Goal: Communication & Community: Ask a question

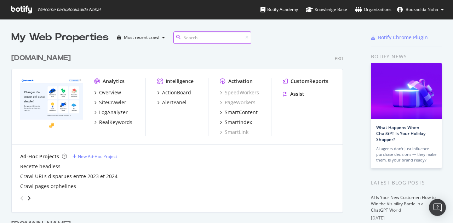
scroll to position [327, 332]
click at [114, 94] on div "Overview" at bounding box center [110, 92] width 22 height 7
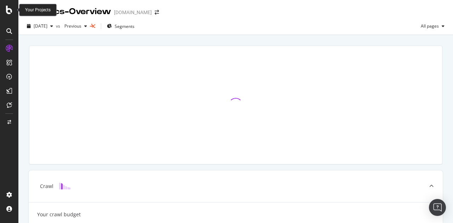
click at [10, 10] on icon at bounding box center [9, 10] width 6 height 8
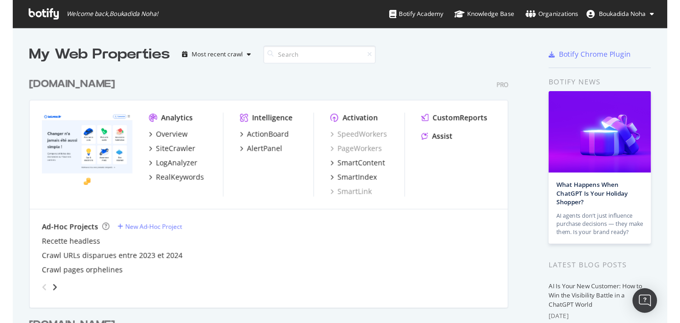
scroll to position [218, 442]
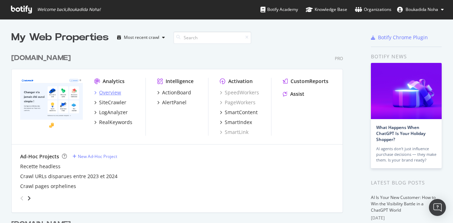
click at [114, 93] on div "Overview" at bounding box center [110, 92] width 22 height 7
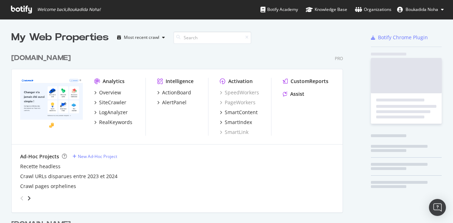
scroll to position [327, 332]
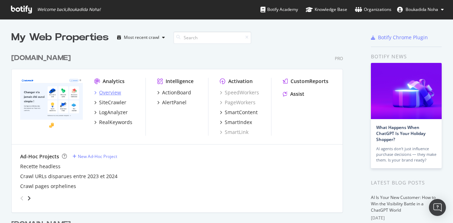
click at [108, 92] on div "Overview" at bounding box center [110, 92] width 22 height 7
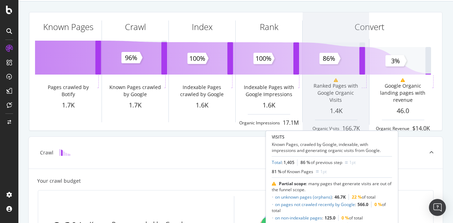
scroll to position [32, 0]
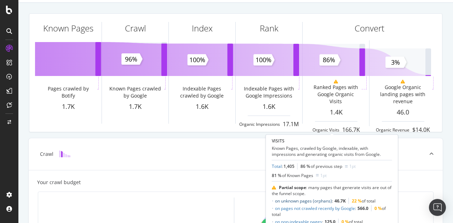
click at [305, 199] on link "on unknown pages (orphans)" at bounding box center [303, 201] width 57 height 6
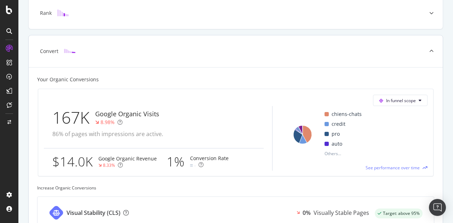
scroll to position [248, 0]
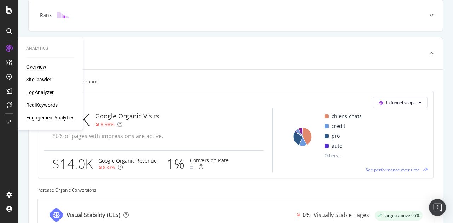
click at [41, 93] on div "LogAnalyzer" at bounding box center [40, 92] width 28 height 7
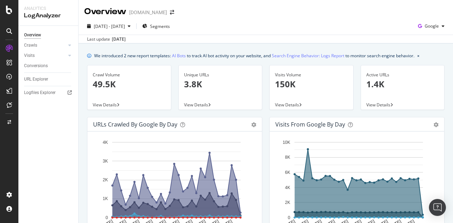
scroll to position [12, 0]
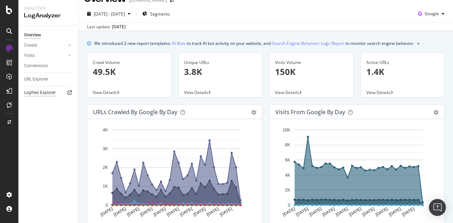
click at [42, 93] on div "Logfiles Explorer" at bounding box center [40, 92] width 32 height 7
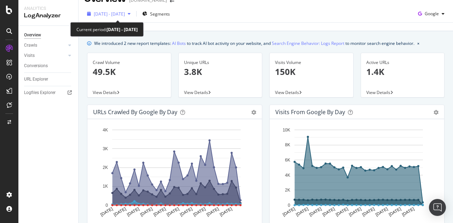
click at [125, 13] on span "2025 Jul. 19th - Aug. 17th" at bounding box center [109, 14] width 31 height 6
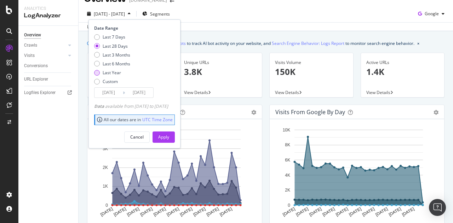
click at [112, 74] on div "Last Year" at bounding box center [112, 73] width 18 height 6
type input "2024/08/18"
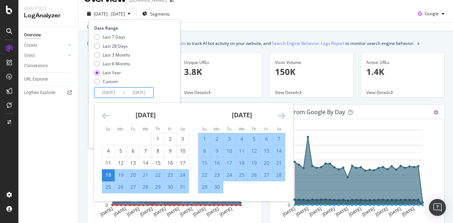
click at [114, 90] on input "2024/08/18" at bounding box center [109, 93] width 28 height 10
click at [173, 88] on div "Date Range Last 7 Days Last 28 Days Last 3 Months Last 6 Months Last Year Custo…" at bounding box center [133, 61] width 79 height 73
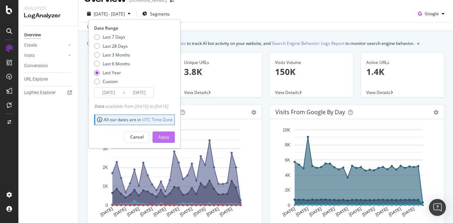
click at [169, 132] on div "Apply" at bounding box center [163, 137] width 11 height 11
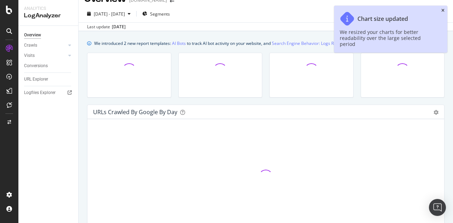
click at [443, 9] on icon "close toast" at bounding box center [443, 10] width 3 height 4
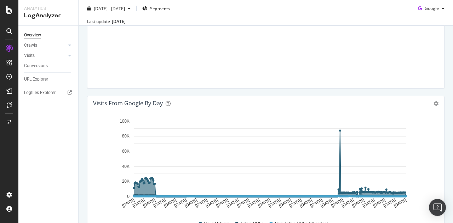
scroll to position [184, 0]
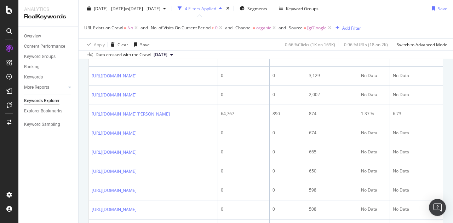
scroll to position [187, 0]
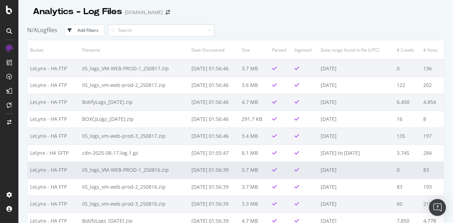
scroll to position [4, 0]
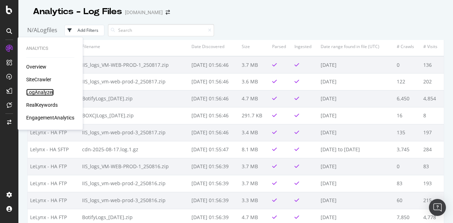
click at [50, 93] on div "LogAnalyzer" at bounding box center [40, 92] width 28 height 7
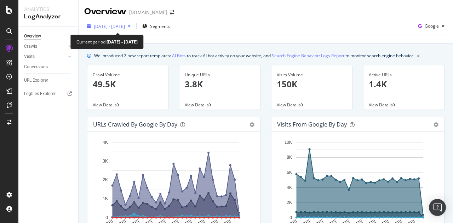
click at [125, 29] on span "2025 Jul. 19th - Aug. 17th" at bounding box center [109, 26] width 31 height 6
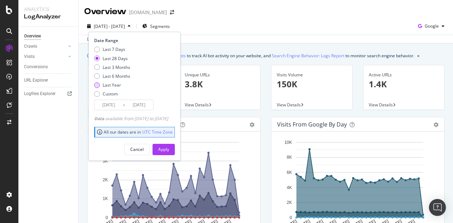
click at [106, 84] on div "Last Year" at bounding box center [112, 85] width 18 height 6
type input "2024/08/18"
click at [175, 150] on button "Apply" at bounding box center [164, 149] width 22 height 11
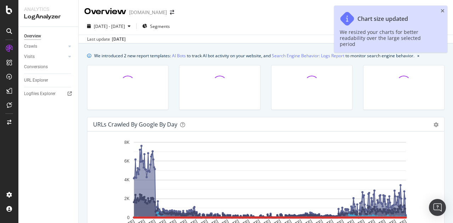
click at [444, 10] on icon "close toast" at bounding box center [443, 10] width 4 height 5
click at [443, 10] on div "Overview lelynx.fr" at bounding box center [266, 9] width 375 height 18
click at [442, 9] on div "Overview lelynx.fr" at bounding box center [266, 9] width 375 height 18
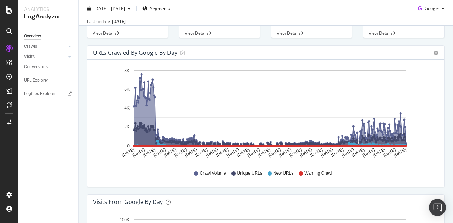
scroll to position [40, 0]
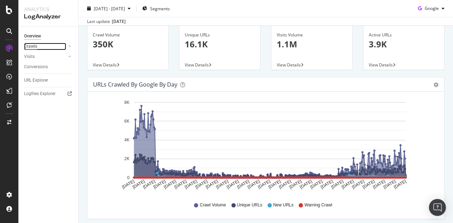
click at [29, 47] on div "Crawls" at bounding box center [30, 46] width 13 height 7
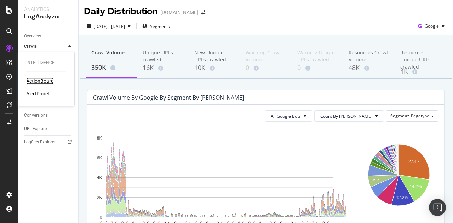
click at [38, 79] on div "ActionBoard" at bounding box center [40, 81] width 28 height 7
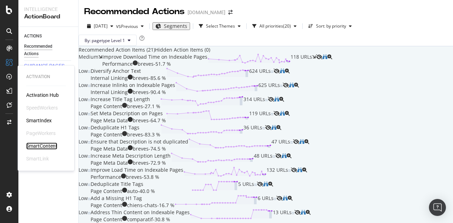
click at [36, 144] on div "SmartContent" at bounding box center [41, 146] width 31 height 7
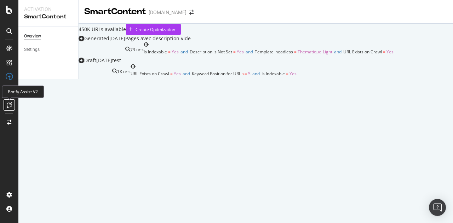
click at [11, 107] on icon at bounding box center [9, 105] width 5 height 6
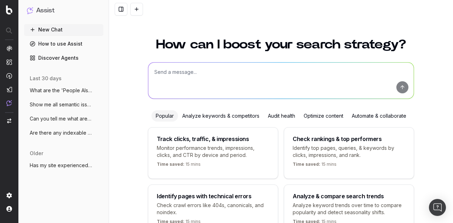
scroll to position [45, 0]
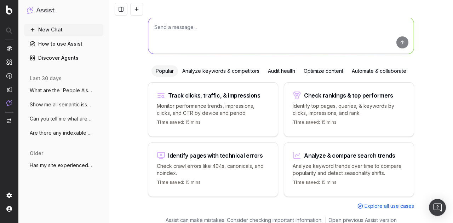
click at [48, 92] on span "What are the 'People Also Ask' questions" at bounding box center [61, 90] width 62 height 7
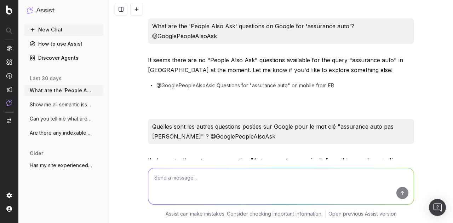
click at [53, 102] on span "Show me all semantic issues from ActionB" at bounding box center [61, 104] width 62 height 7
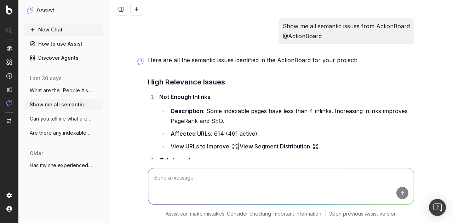
click at [58, 29] on button "New Chat" at bounding box center [63, 29] width 79 height 11
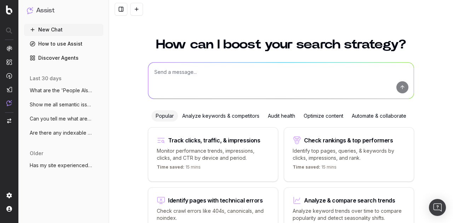
scroll to position [29, 0]
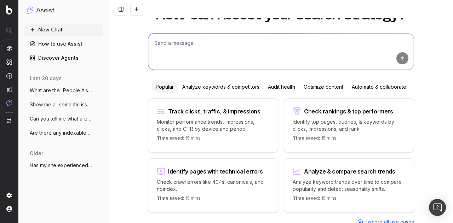
click at [315, 87] on div "Optimize content" at bounding box center [324, 86] width 48 height 11
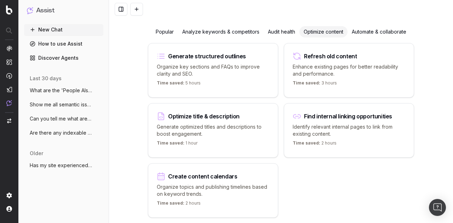
scroll to position [85, 0]
click at [224, 64] on p "Organize key sections and FAQs to improve clarity and SEO." at bounding box center [213, 70] width 113 height 14
type textarea "Write an SEO-optimized article about"
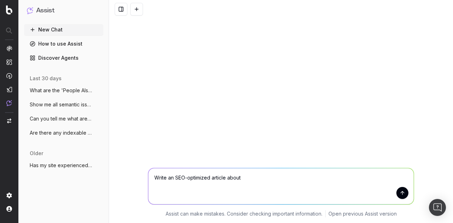
scroll to position [0, 0]
